Goal: Transaction & Acquisition: Purchase product/service

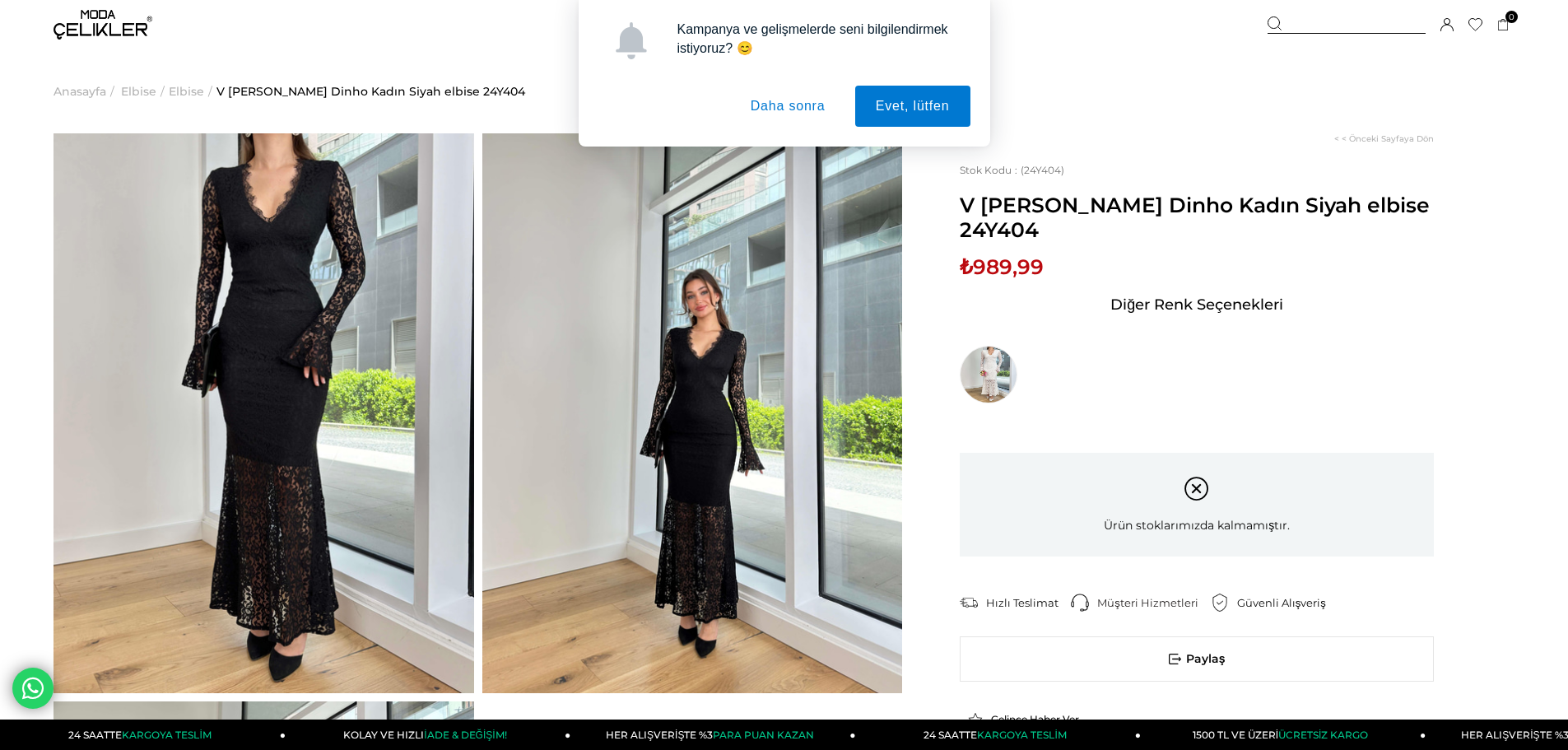
click at [775, 102] on button "Daha sonra" at bounding box center [788, 106] width 116 height 41
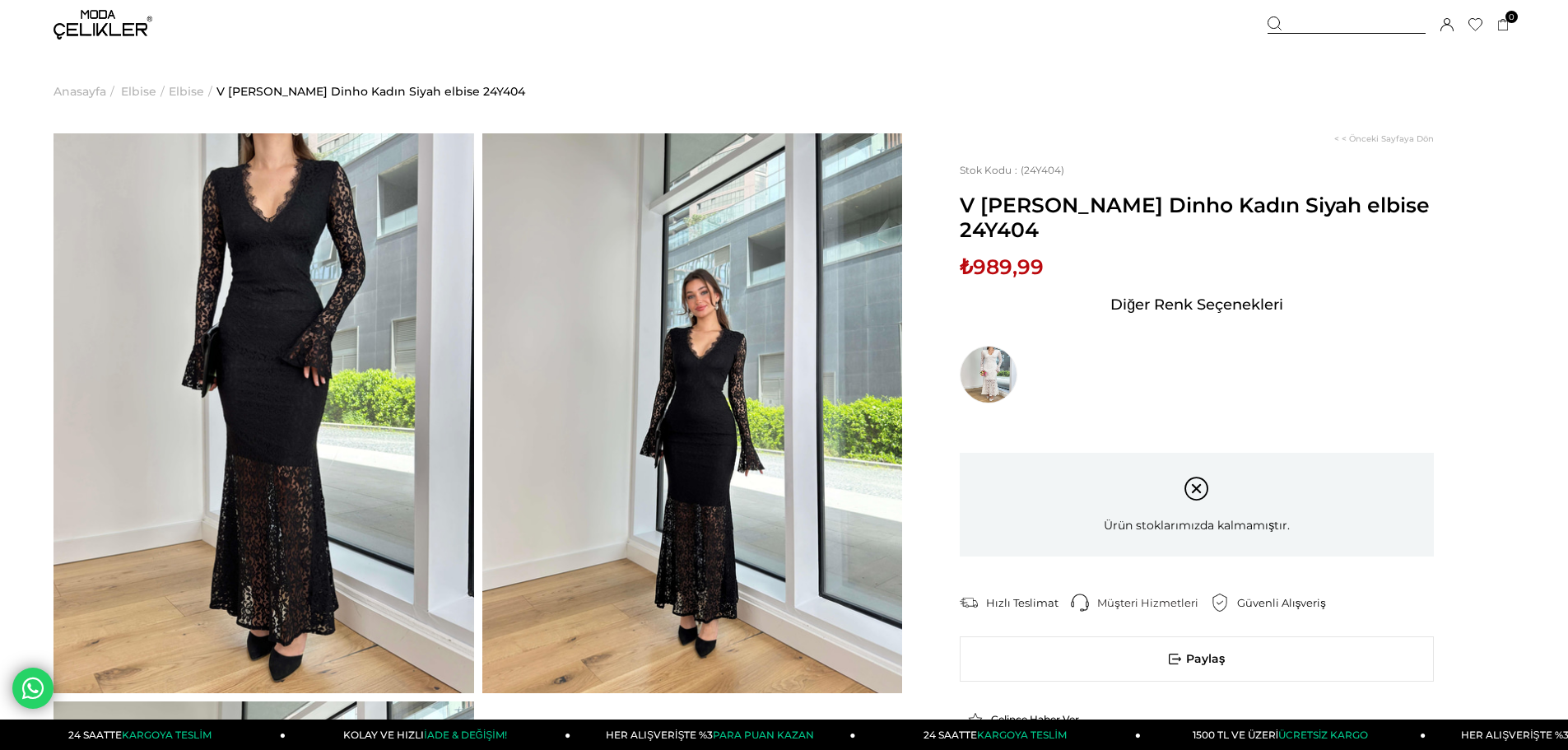
click at [138, 88] on span "Elbise" at bounding box center [139, 91] width 36 height 84
click at [113, 17] on img at bounding box center [103, 24] width 98 height 29
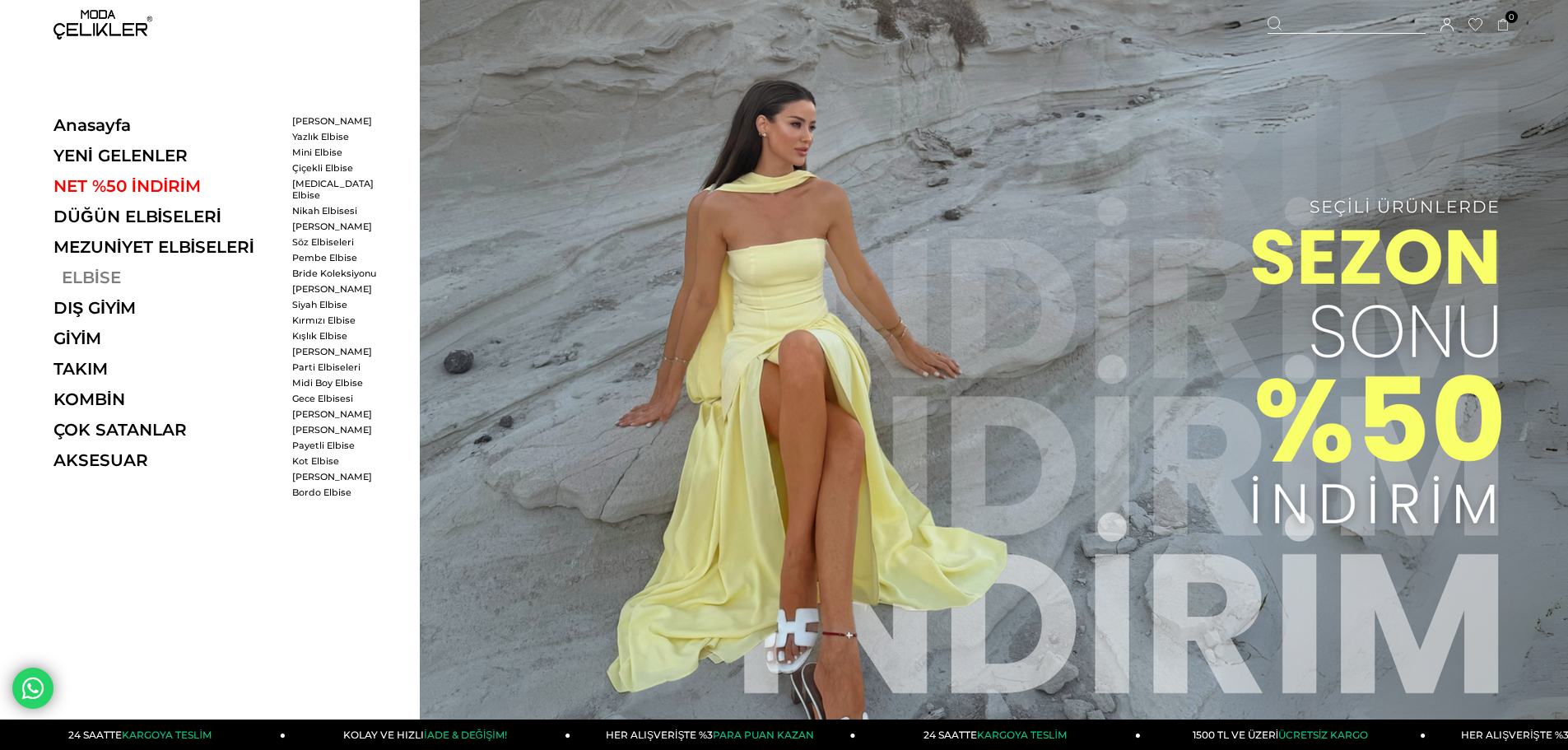
click at [98, 275] on link "ELBİSE" at bounding box center [166, 277] width 226 height 20
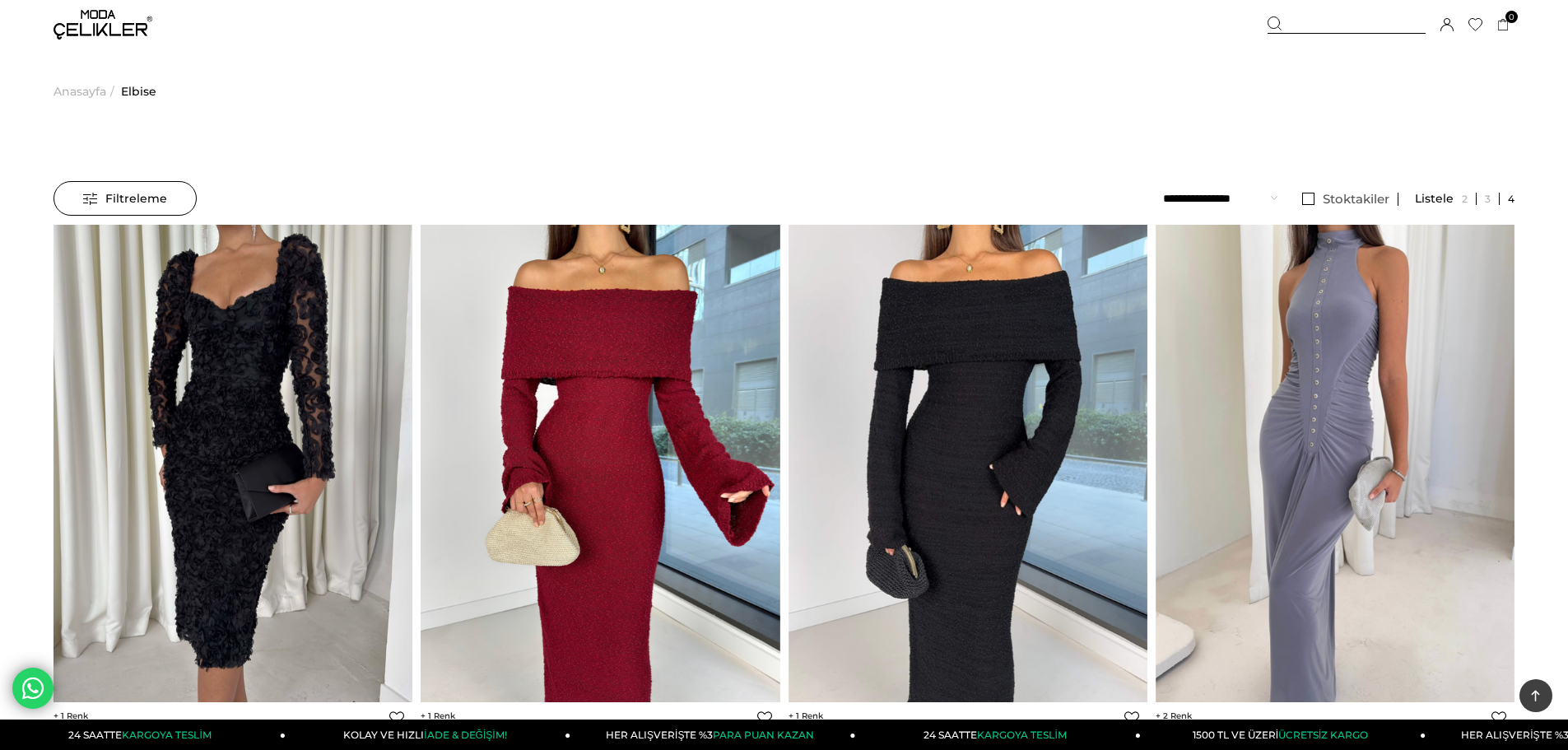
drag, startPoint x: 1516, startPoint y: 316, endPoint x: 1516, endPoint y: 63, distance: 253.0
click at [84, 194] on span "Filtreleme" at bounding box center [125, 198] width 84 height 33
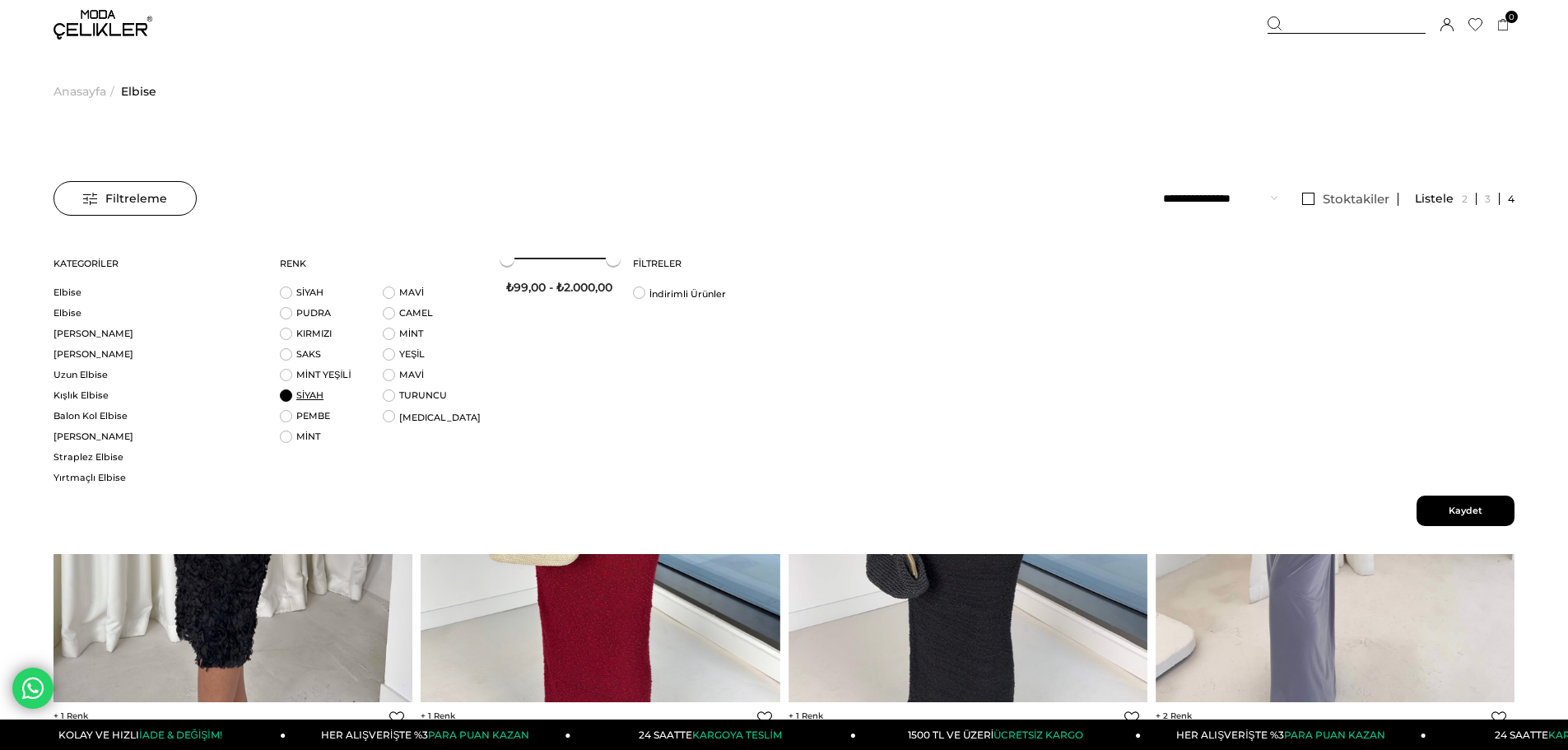
click at [316, 399] on link "SİYAH" at bounding box center [309, 394] width 27 height 12
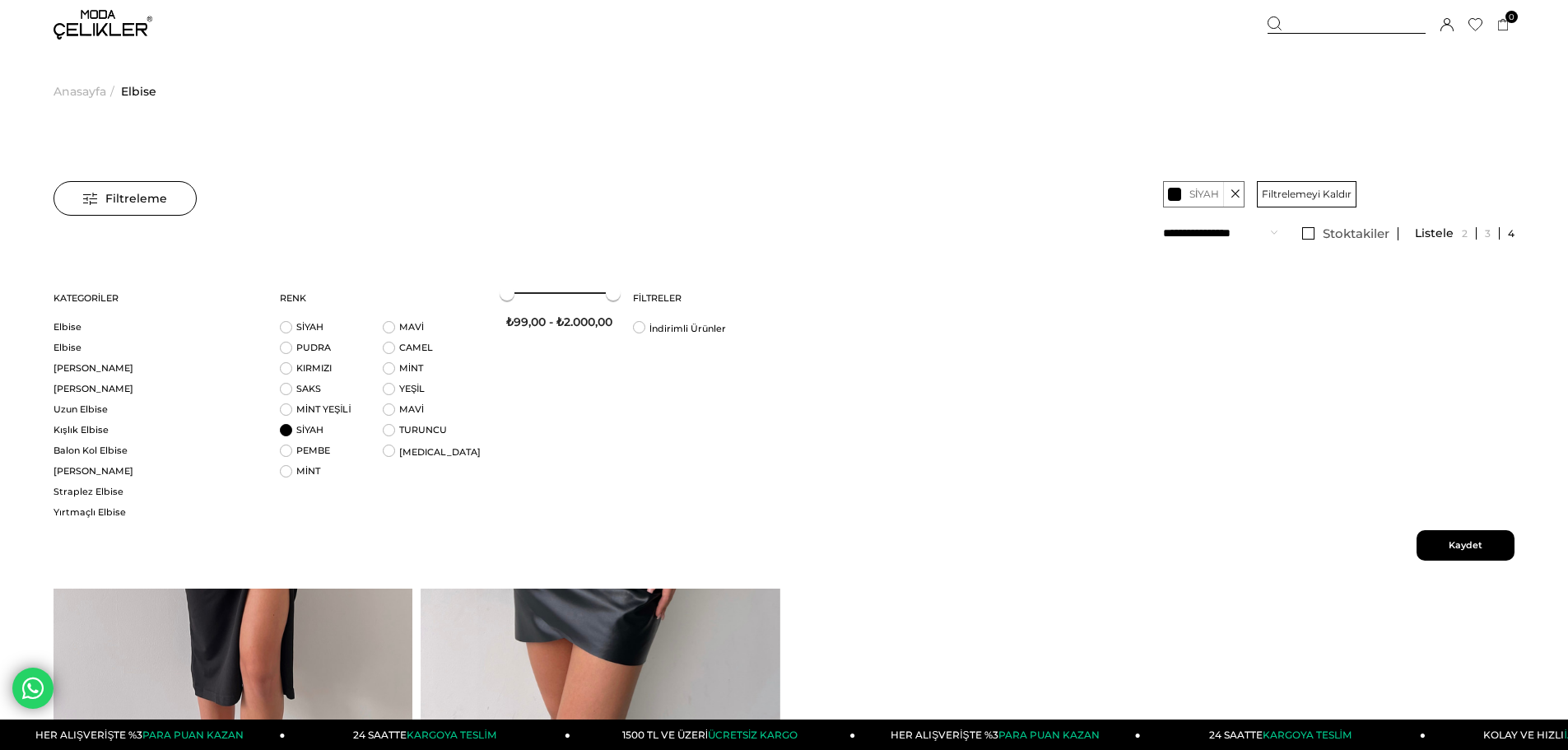
click at [947, 664] on div "‹ › 2 Favorilere Ekle Moda Celikler ★ *" at bounding box center [783, 567] width 1469 height 615
click at [290, 433] on li "SİYAH" at bounding box center [331, 434] width 103 height 21
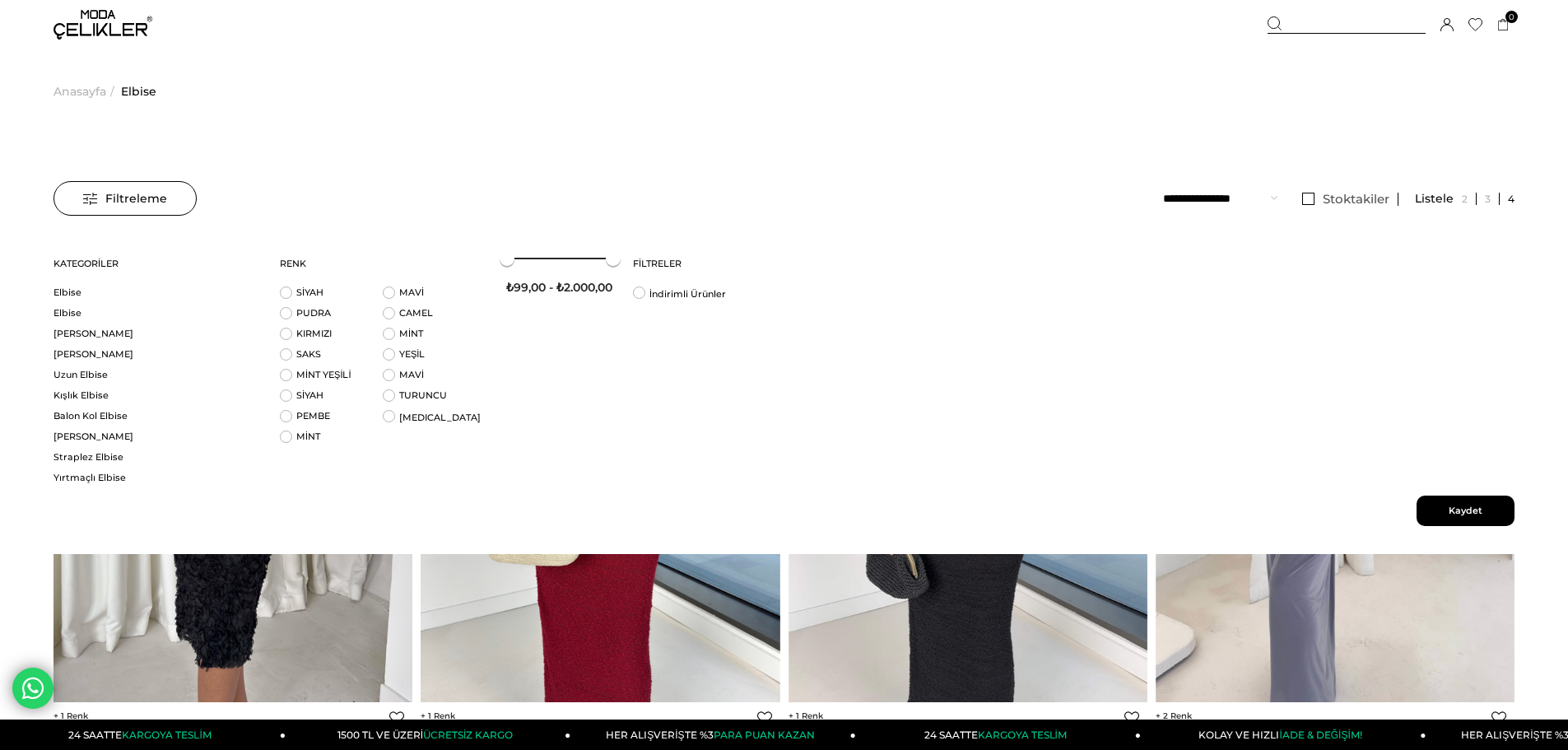
click at [1251, 199] on select "**********" at bounding box center [1220, 198] width 114 height 35
click at [1464, 511] on span "Kaydet" at bounding box center [1465, 510] width 98 height 30
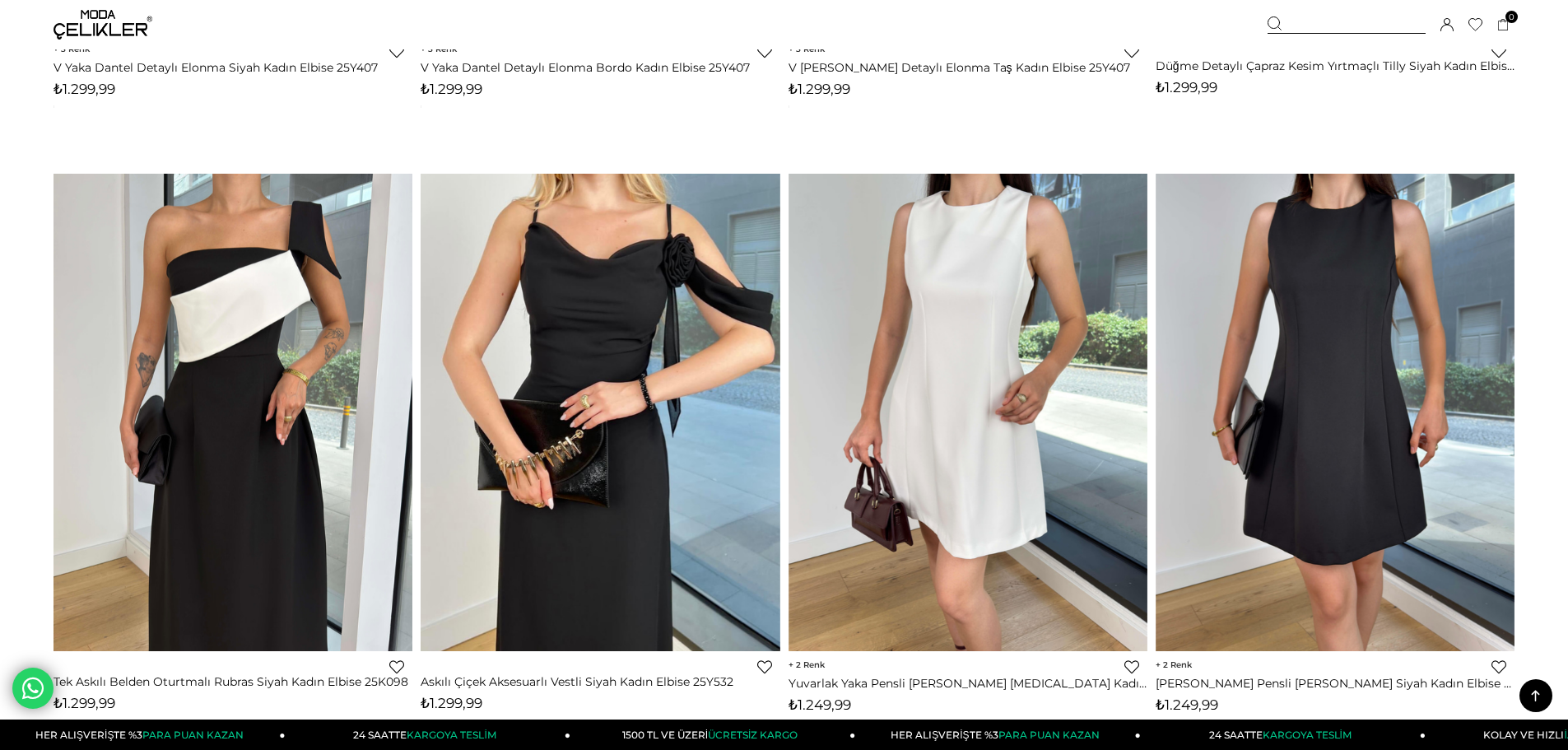
scroll to position [5597, 0]
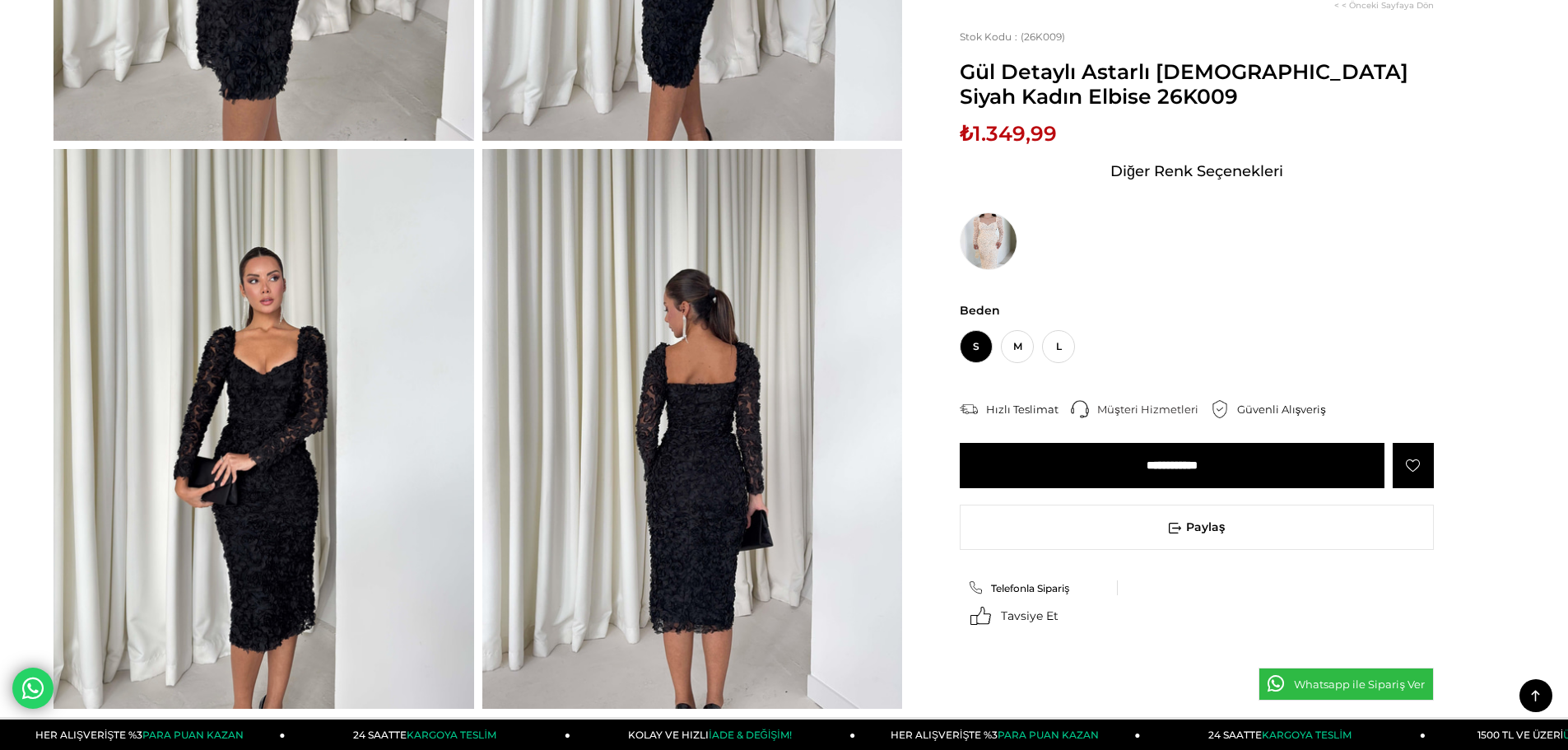
scroll to position [659, 0]
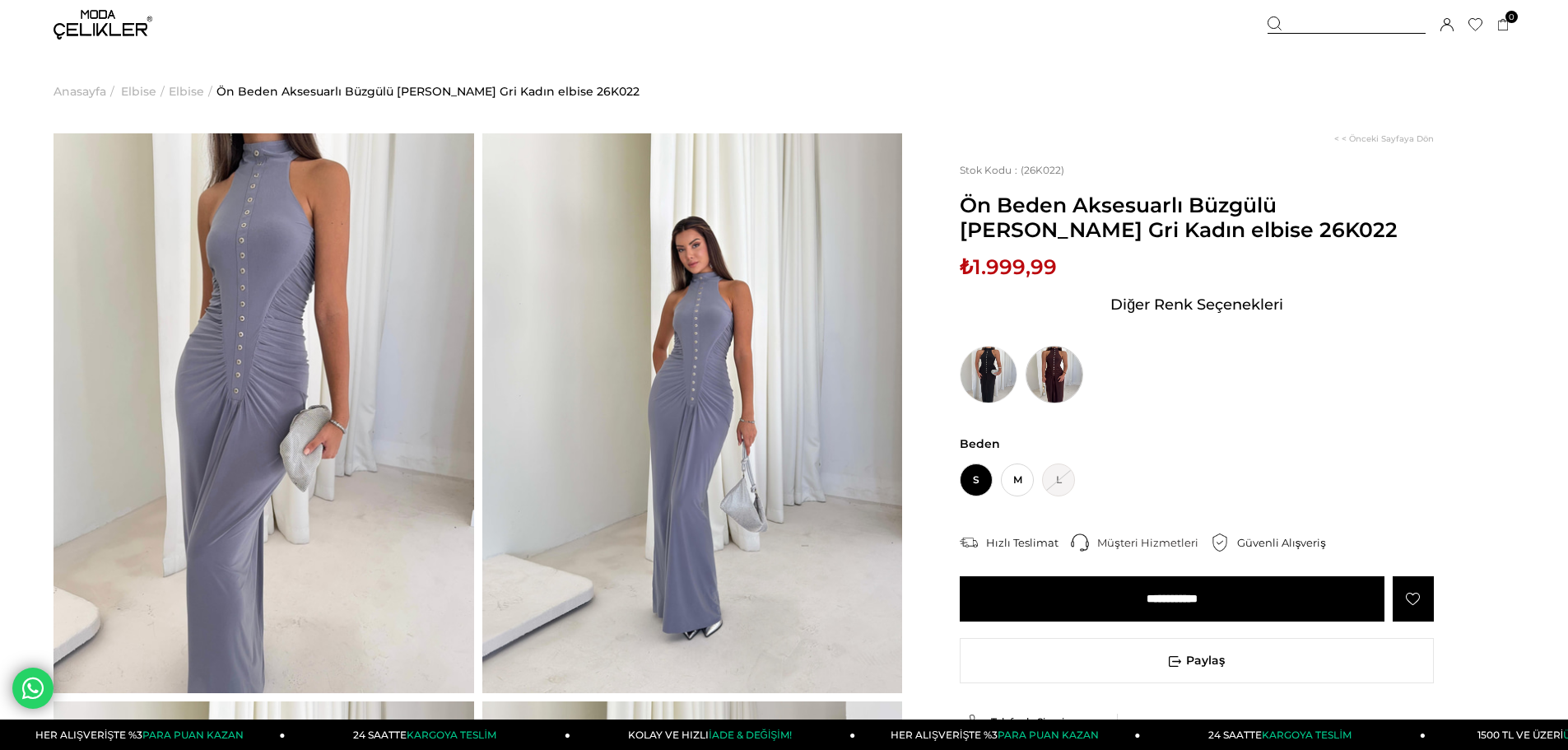
click at [1053, 377] on img at bounding box center [1054, 375] width 57 height 57
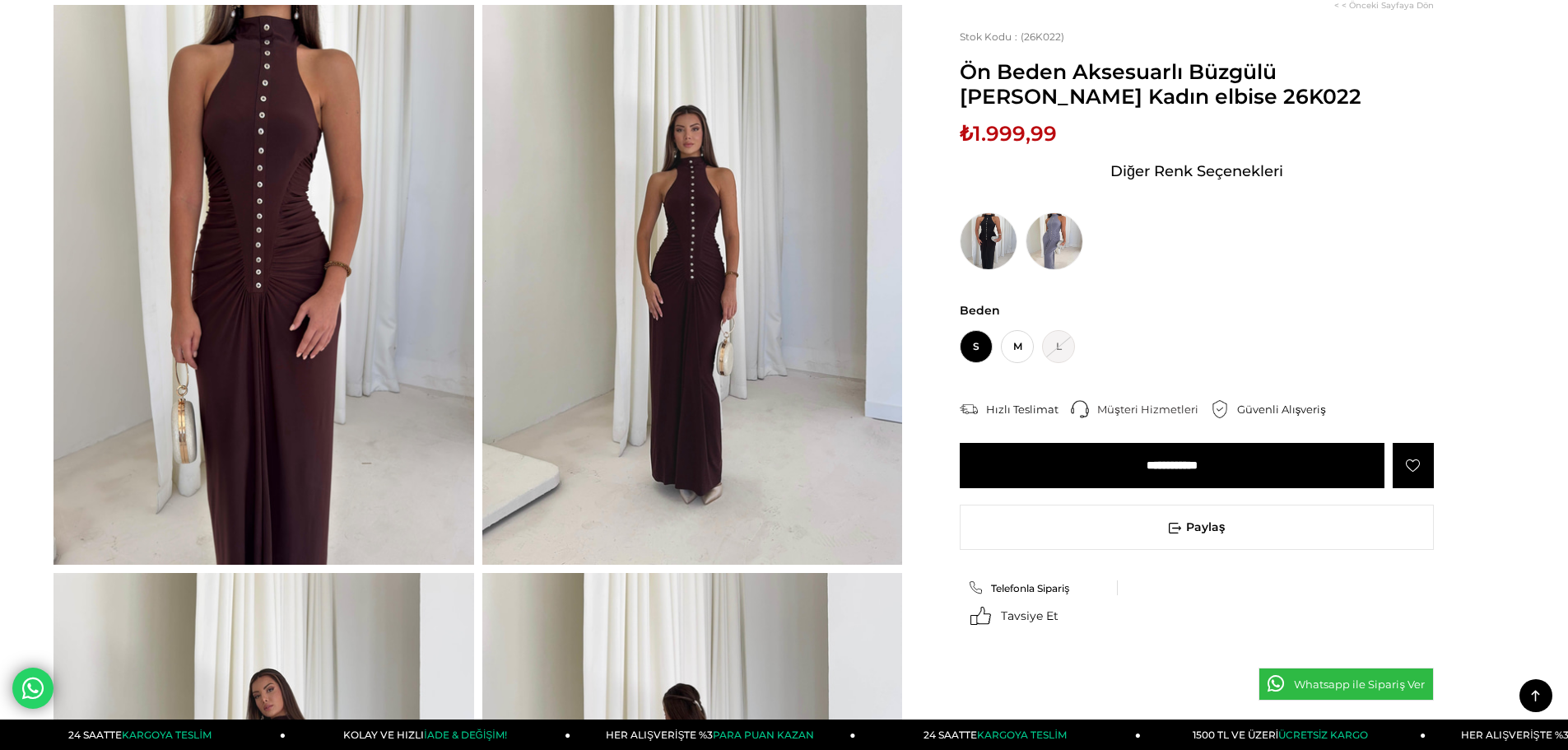
scroll to position [82, 0]
